Goal: Navigation & Orientation: Find specific page/section

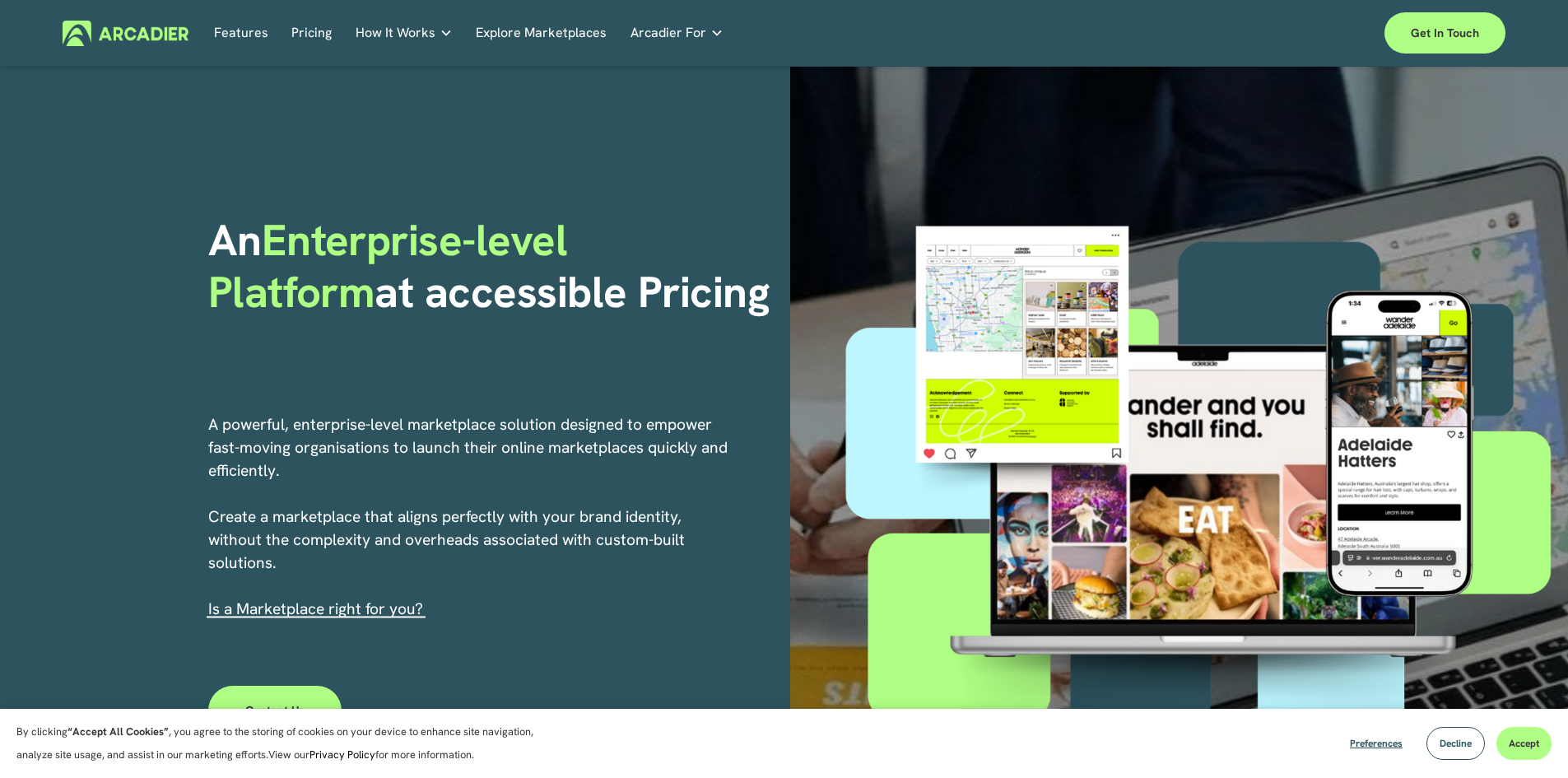
click at [241, 37] on link "Features" at bounding box center [241, 34] width 54 height 26
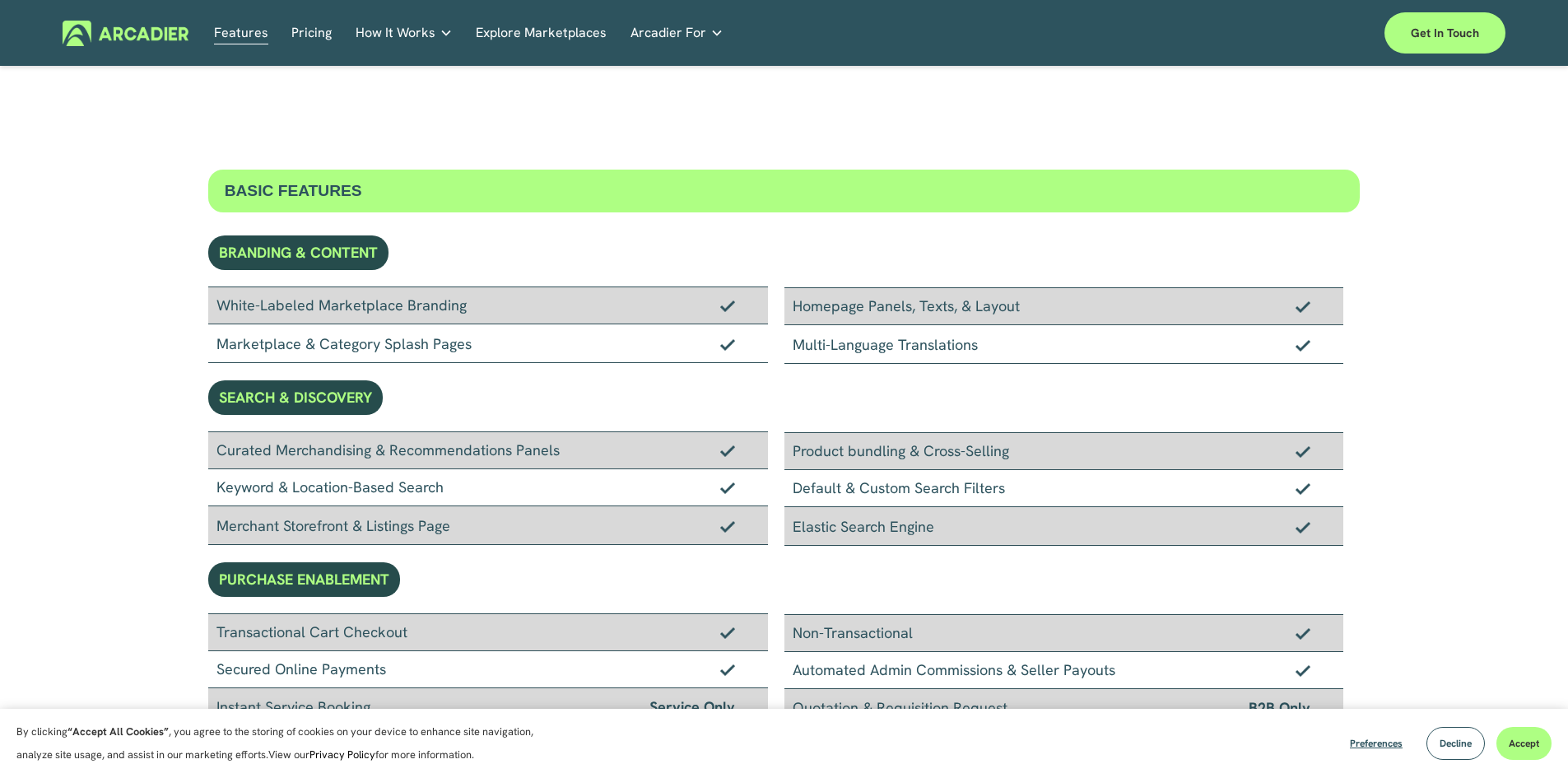
click at [129, 28] on img at bounding box center [124, 34] width 125 height 26
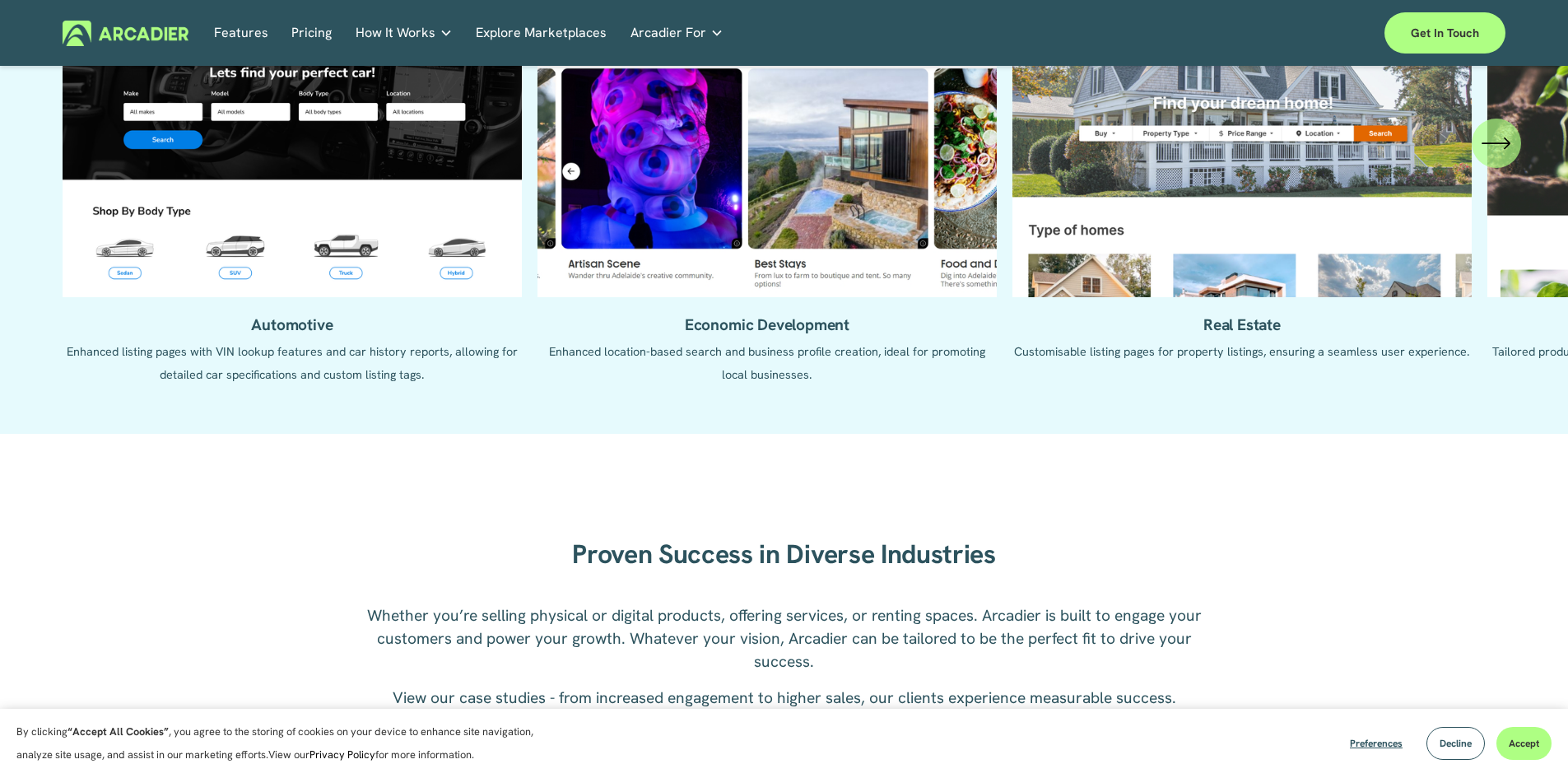
scroll to position [1572, 0]
